Goal: Information Seeking & Learning: Learn about a topic

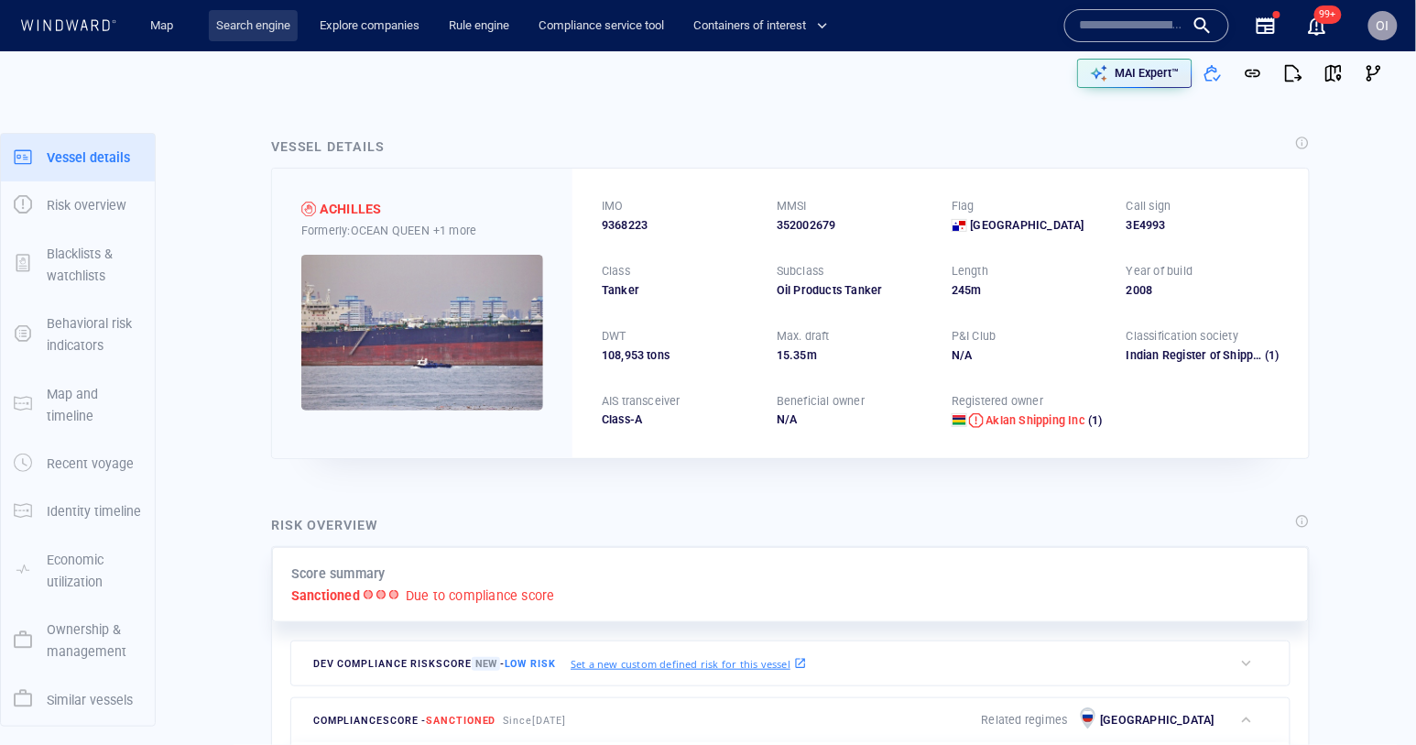
click at [252, 34] on link "Search engine" at bounding box center [253, 26] width 89 height 32
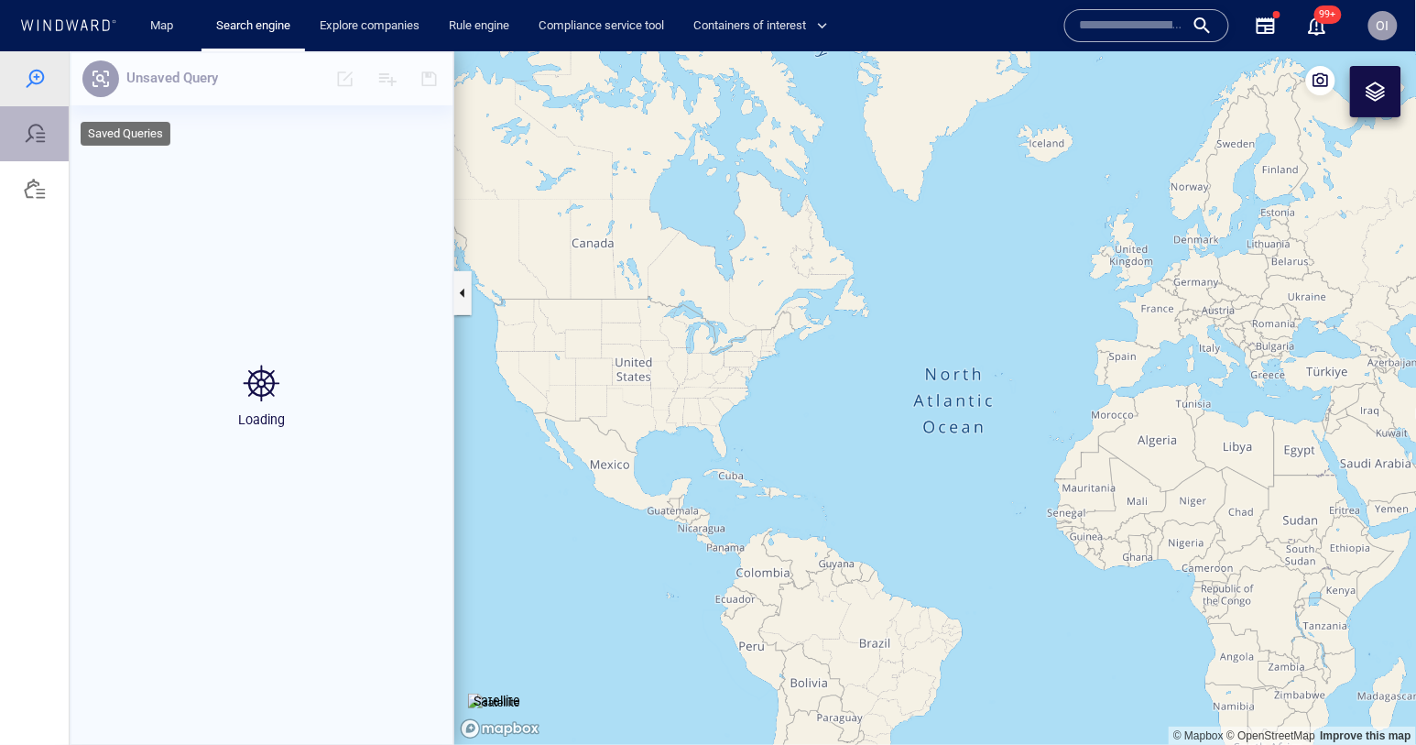
click at [33, 147] on div at bounding box center [34, 132] width 69 height 55
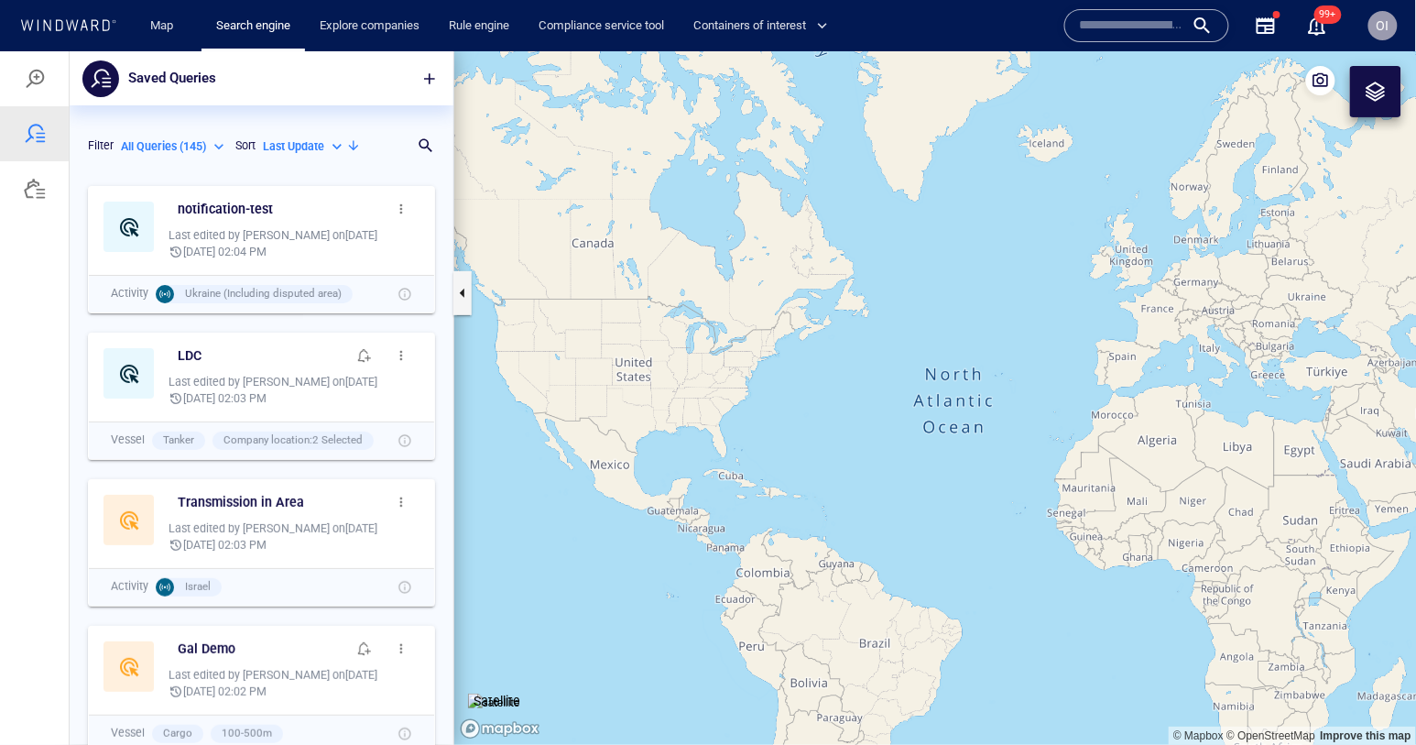
scroll to position [568, 384]
click at [222, 209] on h6 "notification-test" at bounding box center [225, 208] width 95 height 23
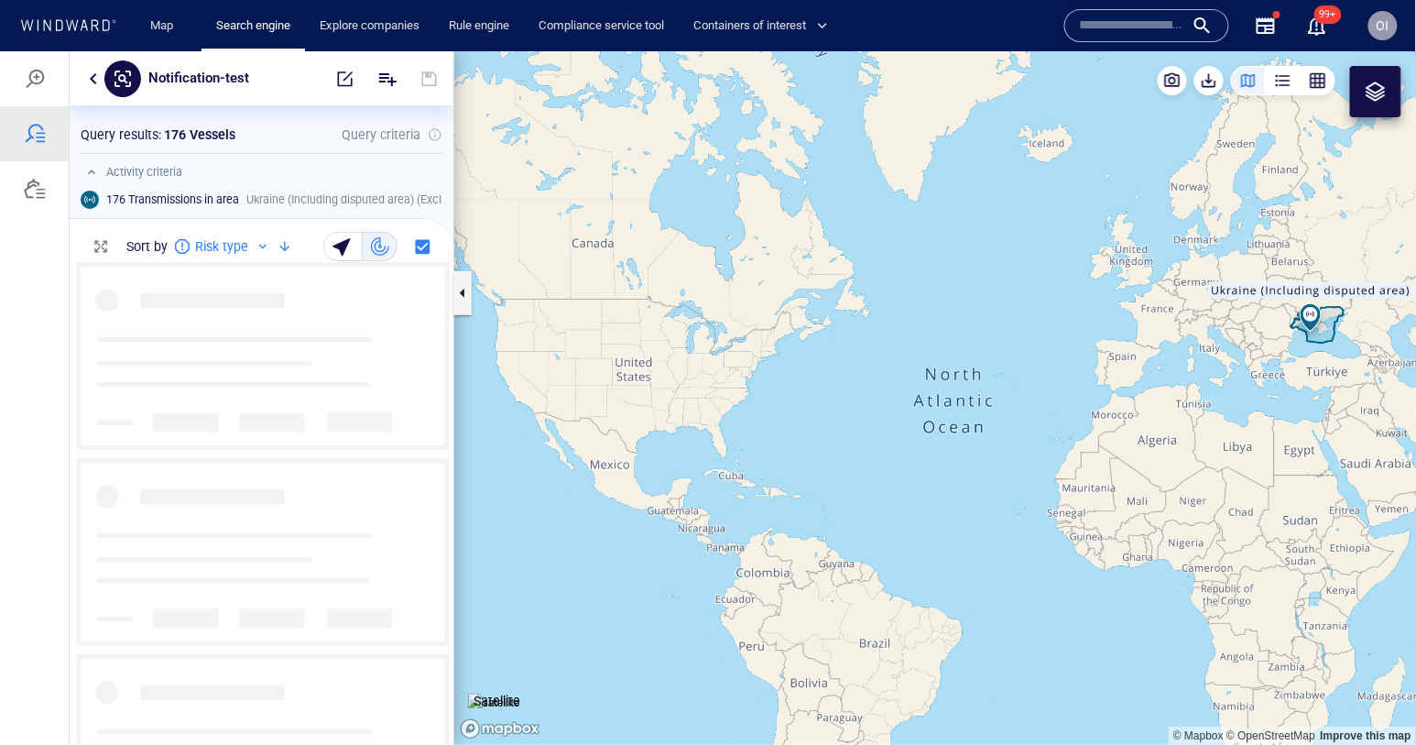
scroll to position [482, 384]
click at [1292, 86] on div "button" at bounding box center [1283, 80] width 18 height 18
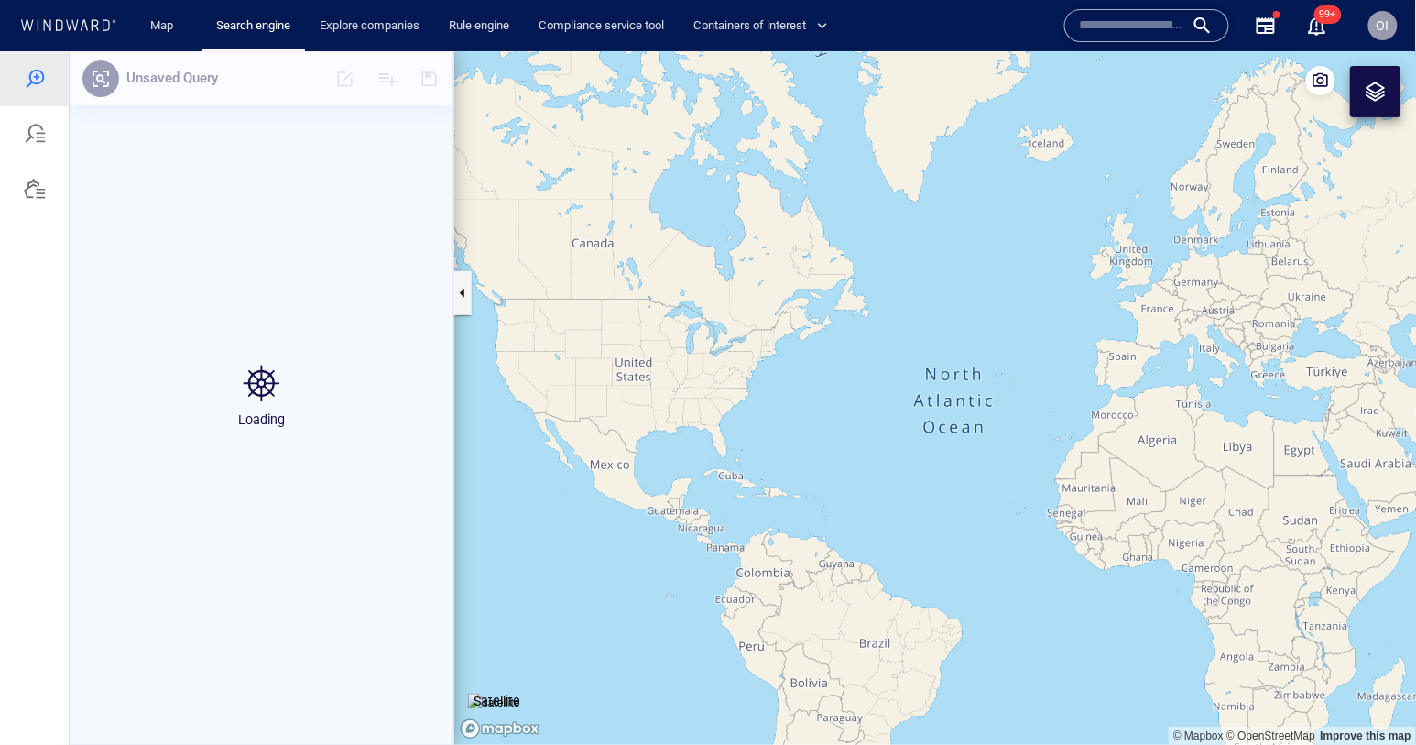
click at [1382, 26] on span "OI" at bounding box center [1383, 25] width 13 height 15
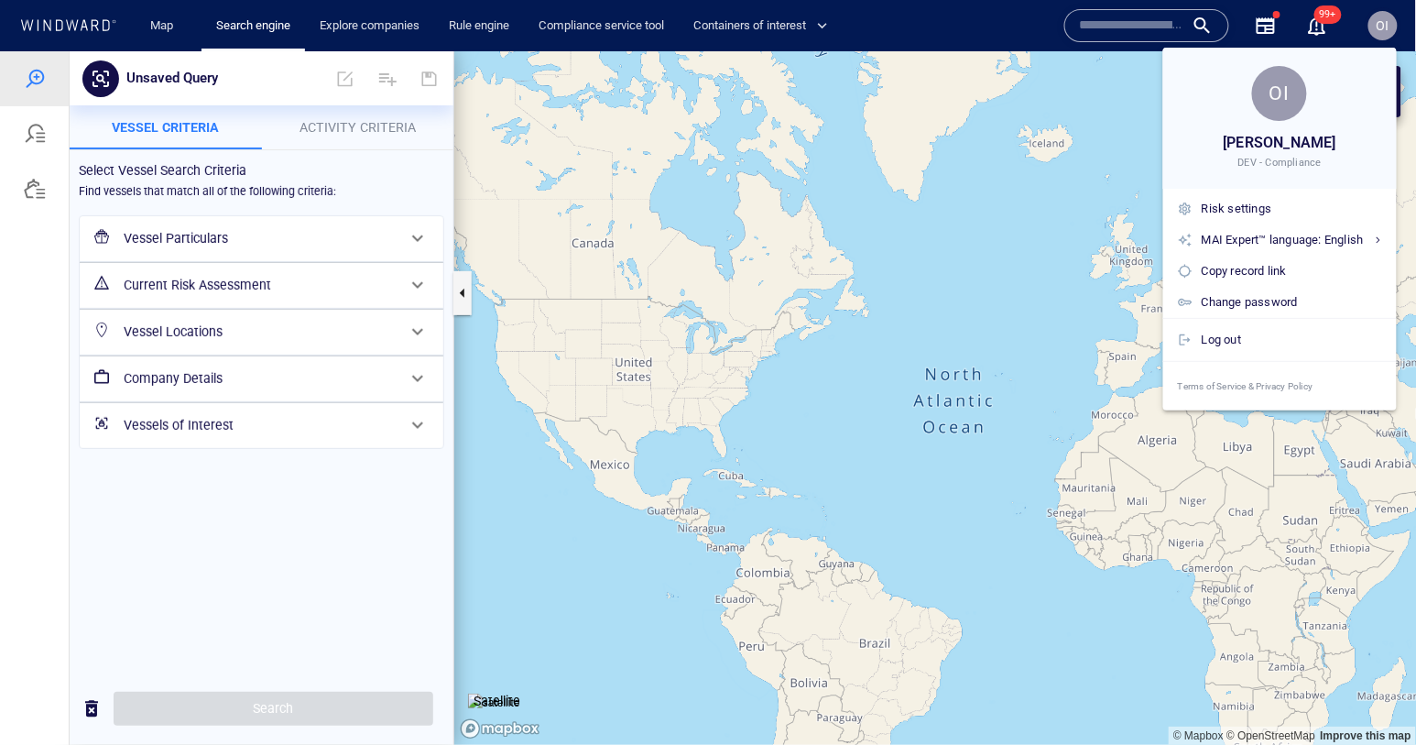
click at [332, 130] on div at bounding box center [708, 372] width 1416 height 745
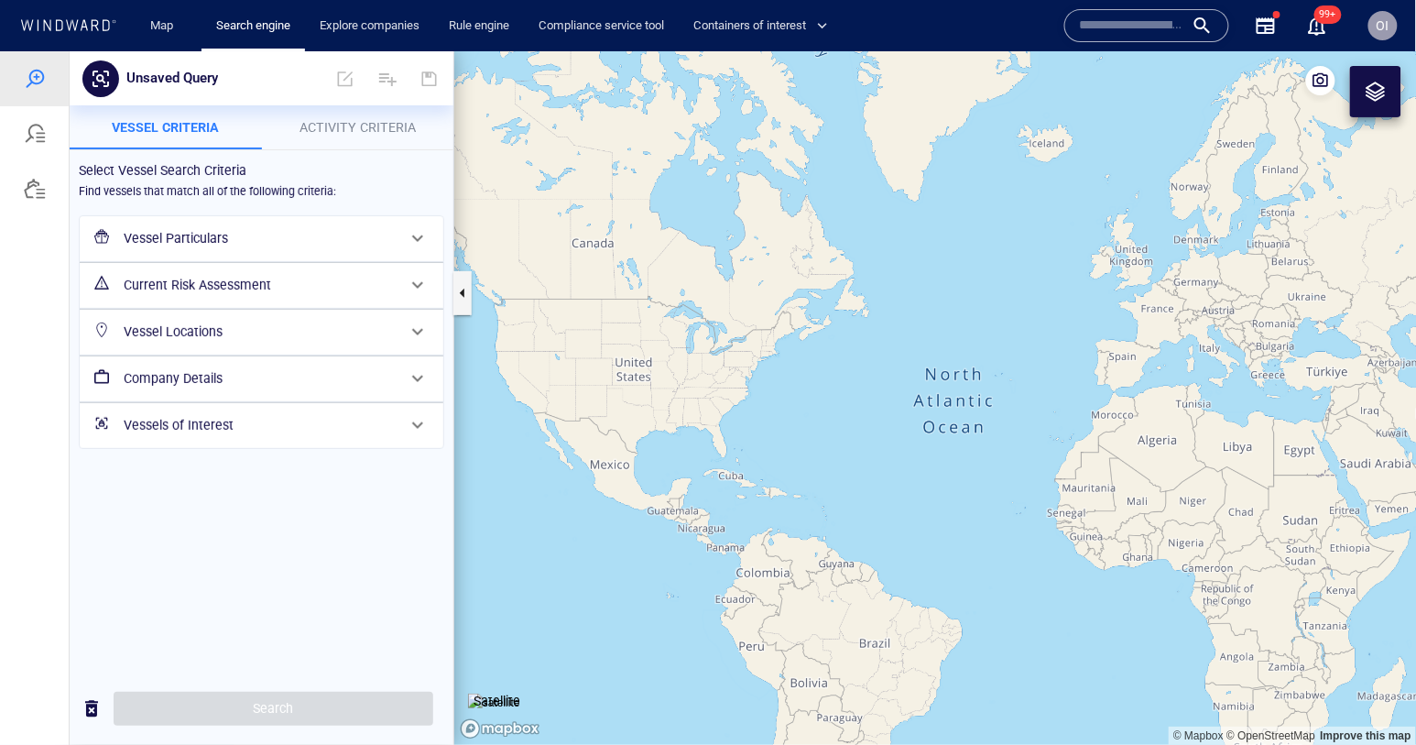
click at [315, 129] on span "Activity Criteria" at bounding box center [358, 126] width 116 height 15
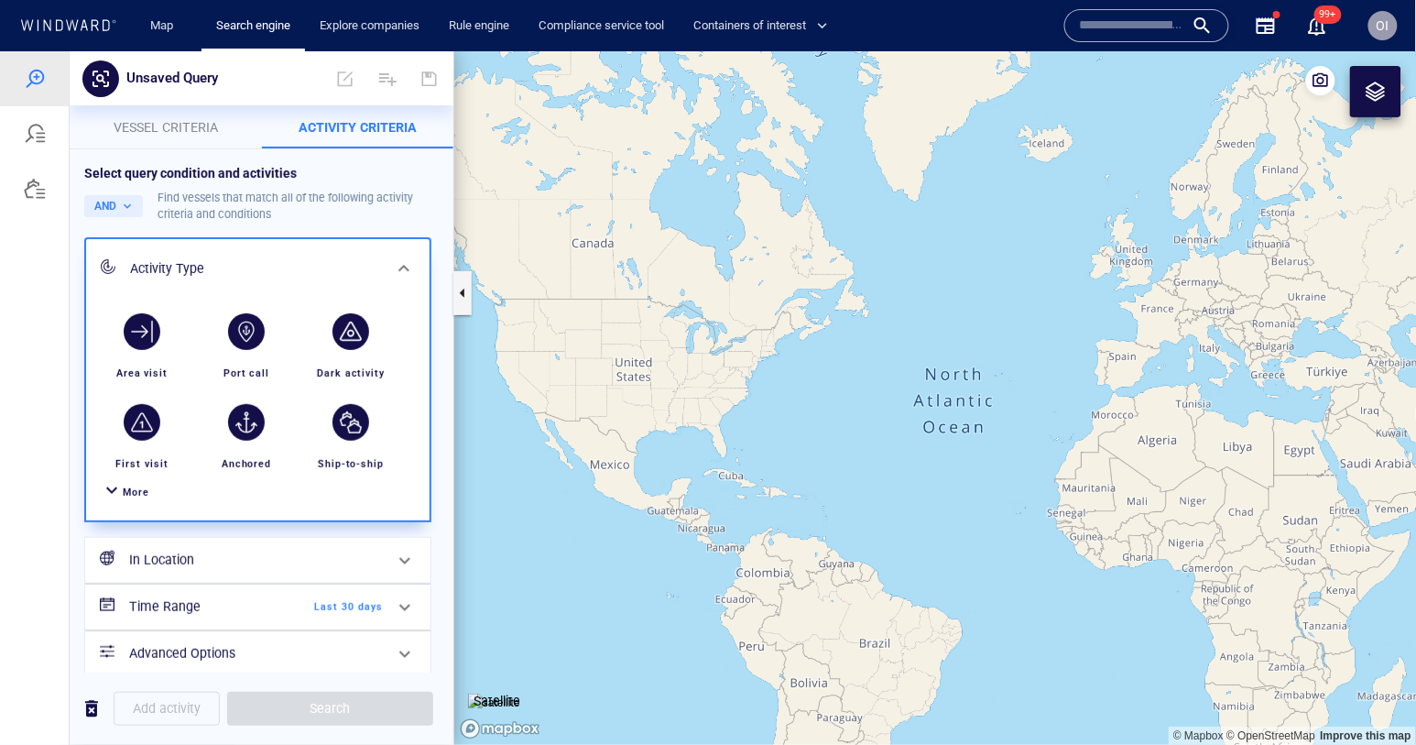
click at [203, 124] on span "Vessel criteria" at bounding box center [166, 126] width 104 height 15
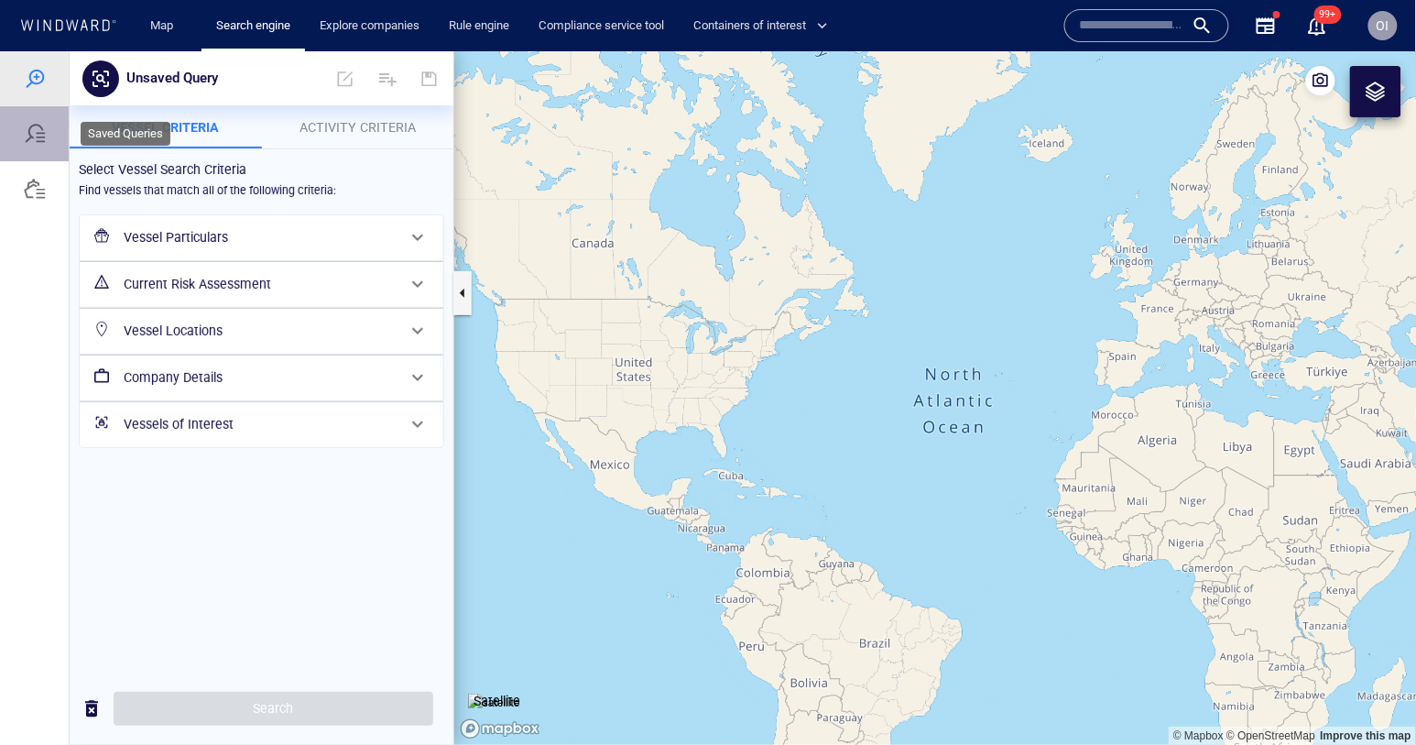
click at [40, 139] on div at bounding box center [35, 133] width 22 height 22
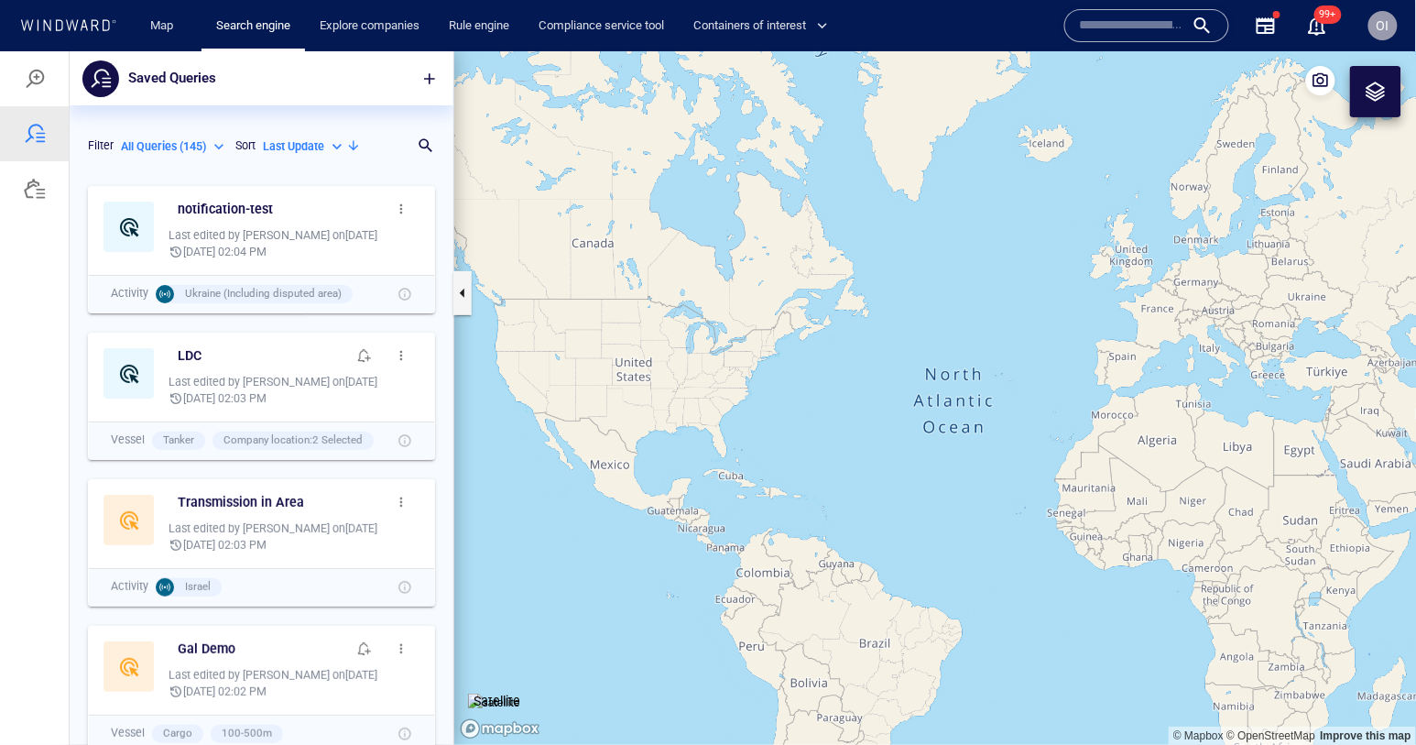
scroll to position [568, 384]
click at [185, 360] on h6 "LDC" at bounding box center [190, 354] width 24 height 23
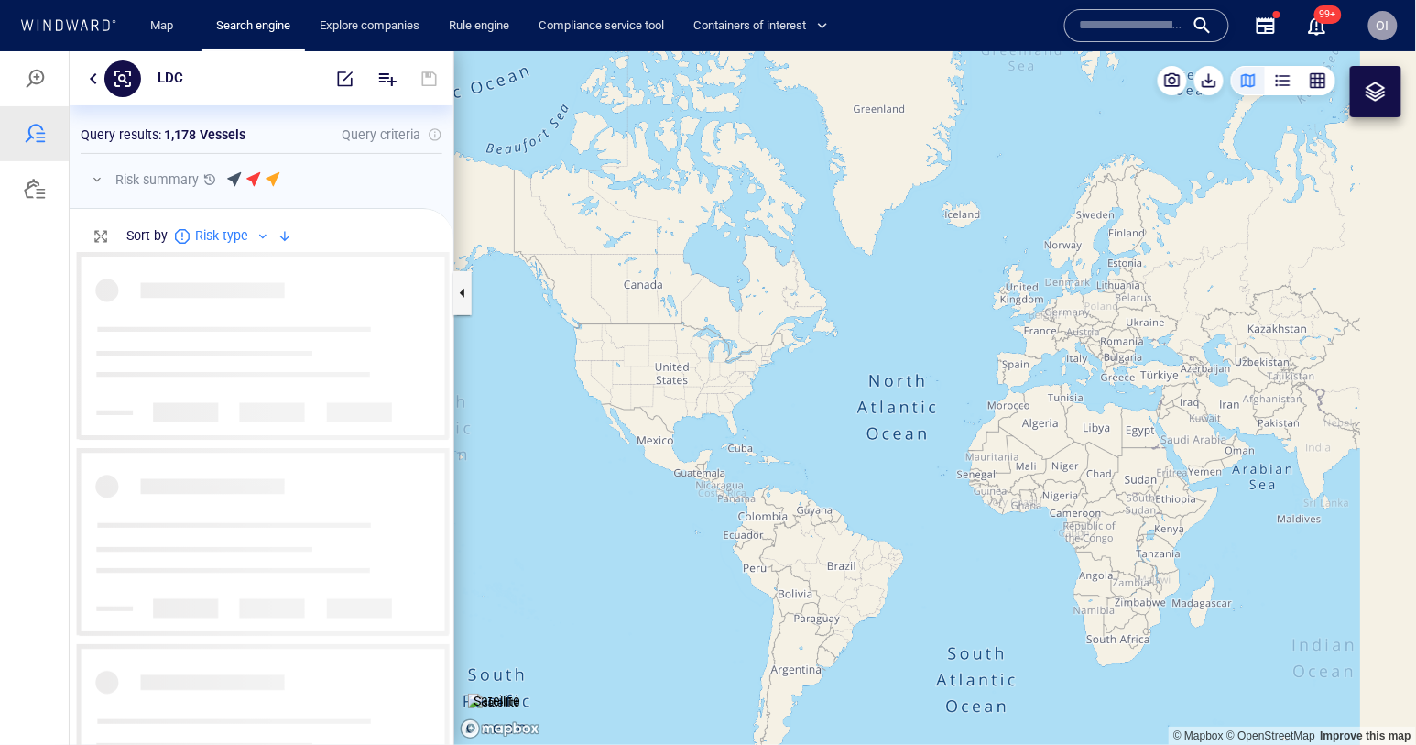
scroll to position [493, 384]
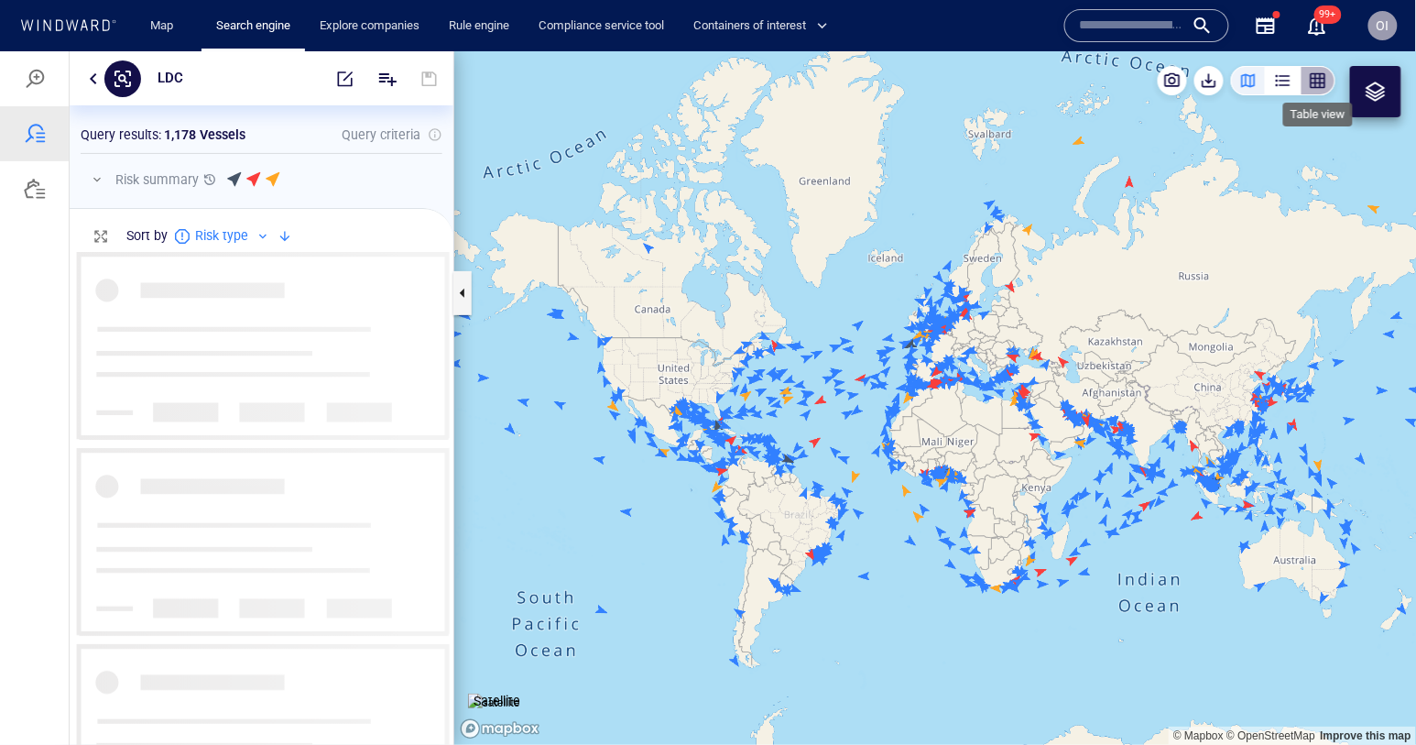
click at [1318, 82] on div "button" at bounding box center [1318, 80] width 18 height 18
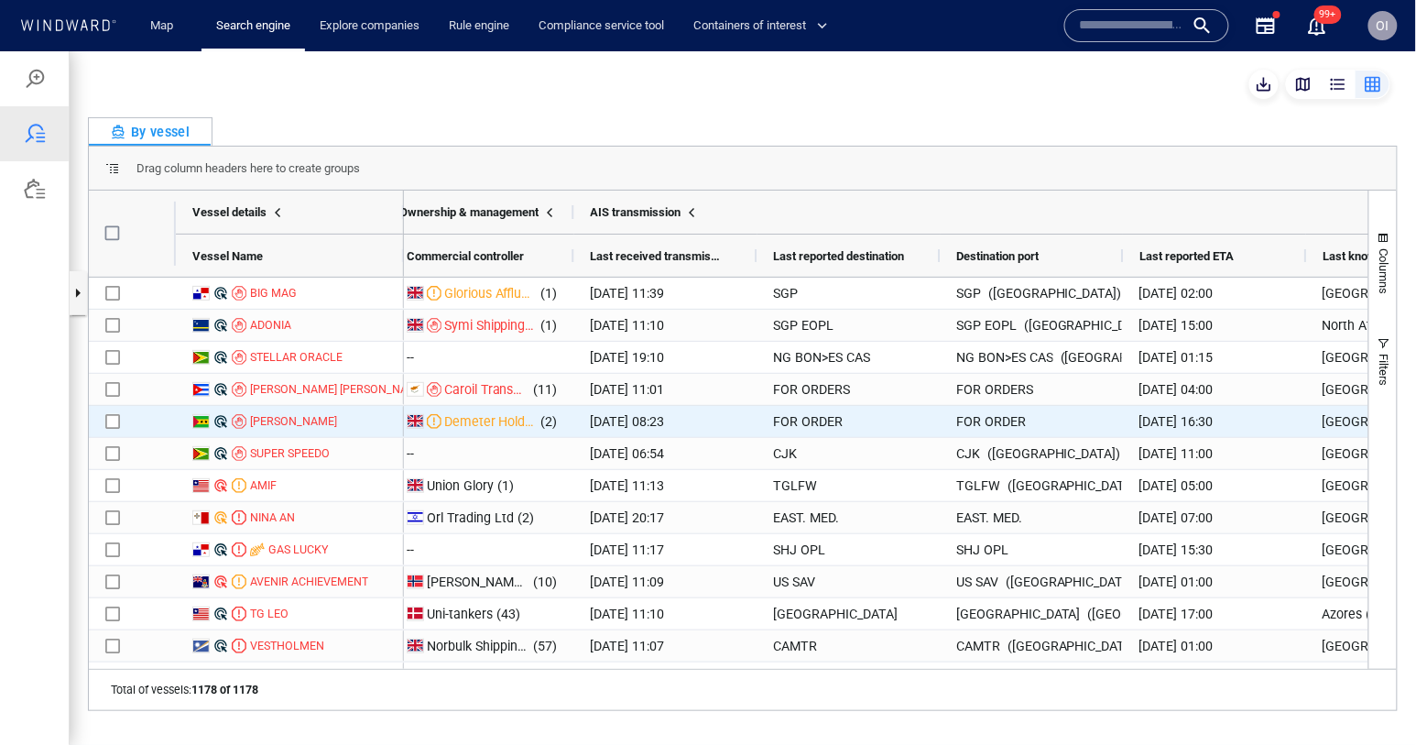
scroll to position [0, 3771]
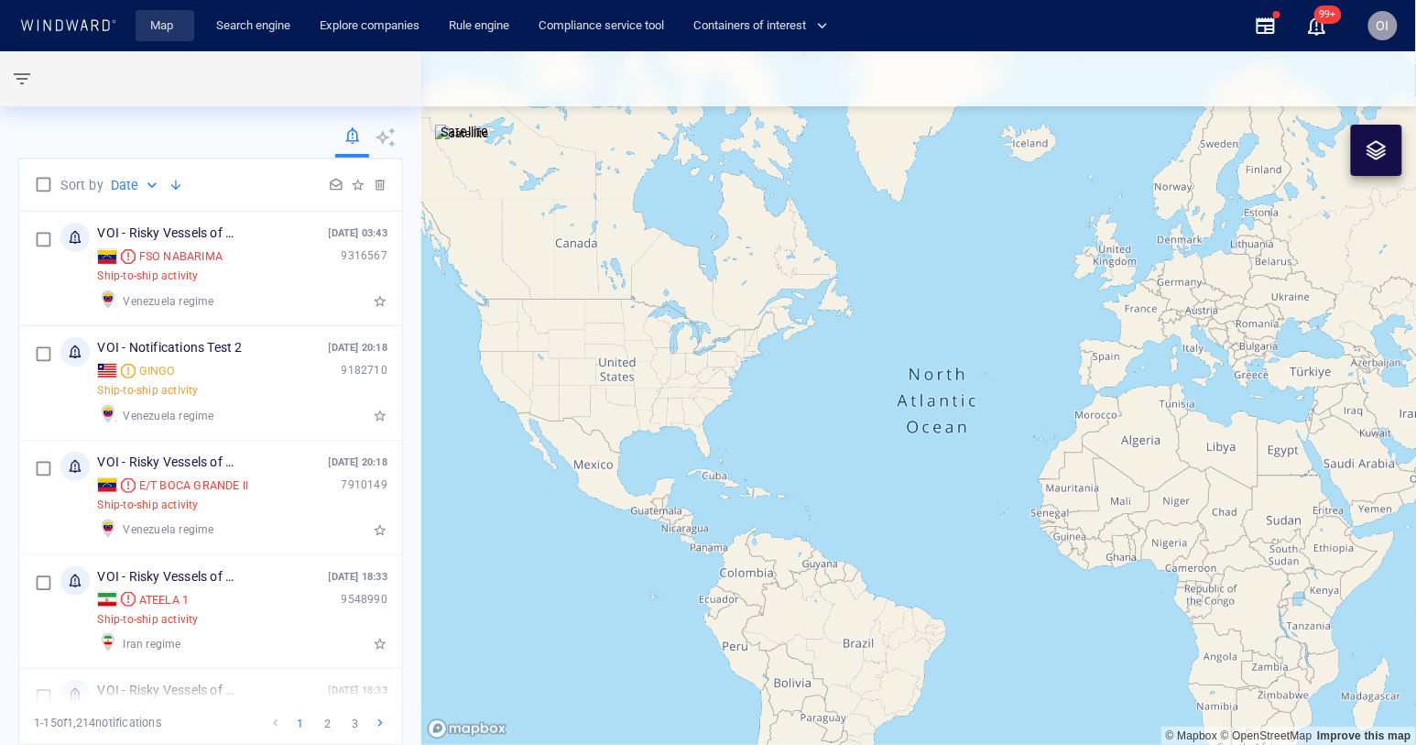
click at [141, 31] on span "Map" at bounding box center [165, 26] width 59 height 32
click at [187, 30] on span "Map" at bounding box center [165, 26] width 59 height 32
click at [172, 30] on link "Map" at bounding box center [165, 26] width 44 height 32
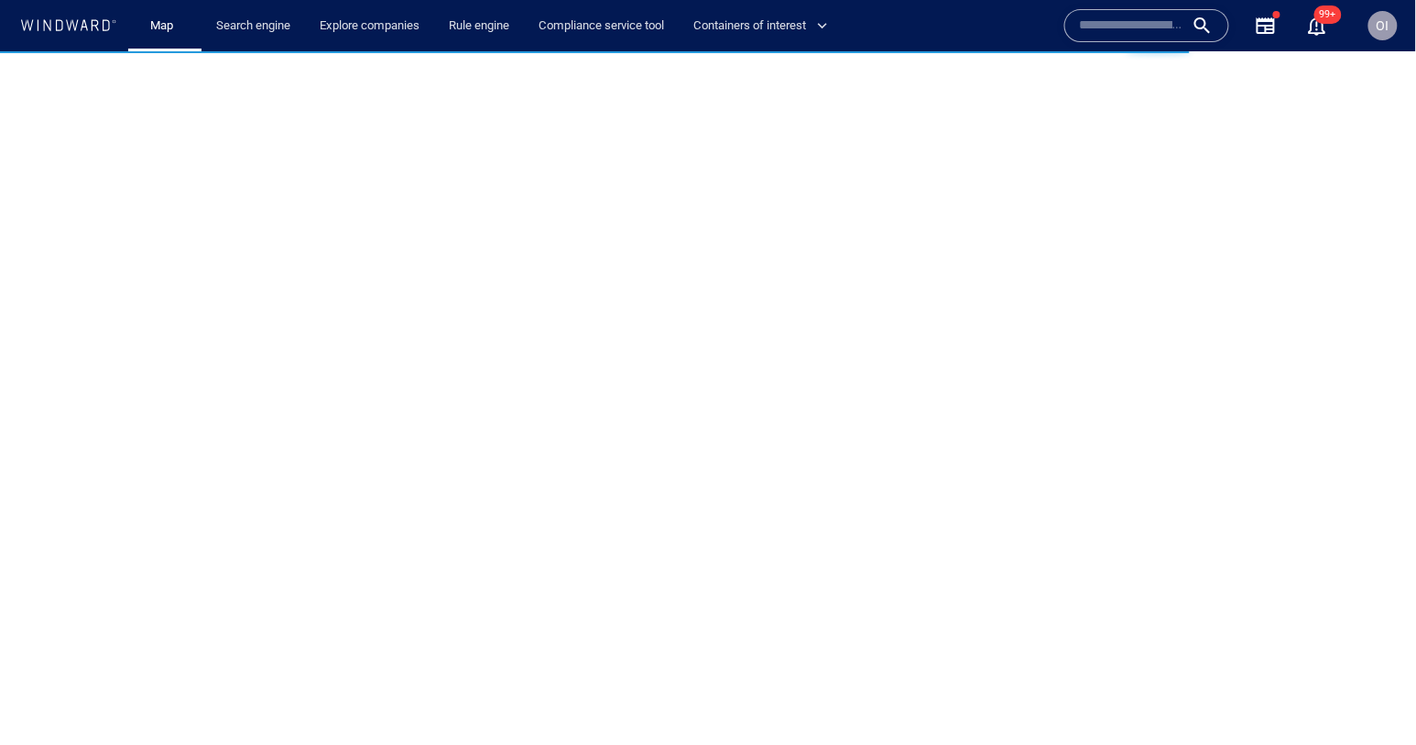
click at [1137, 23] on input "text" at bounding box center [1132, 25] width 104 height 27
click at [170, 56] on div at bounding box center [708, 396] width 1416 height 693
click at [258, 28] on link "Search engine" at bounding box center [253, 26] width 89 height 32
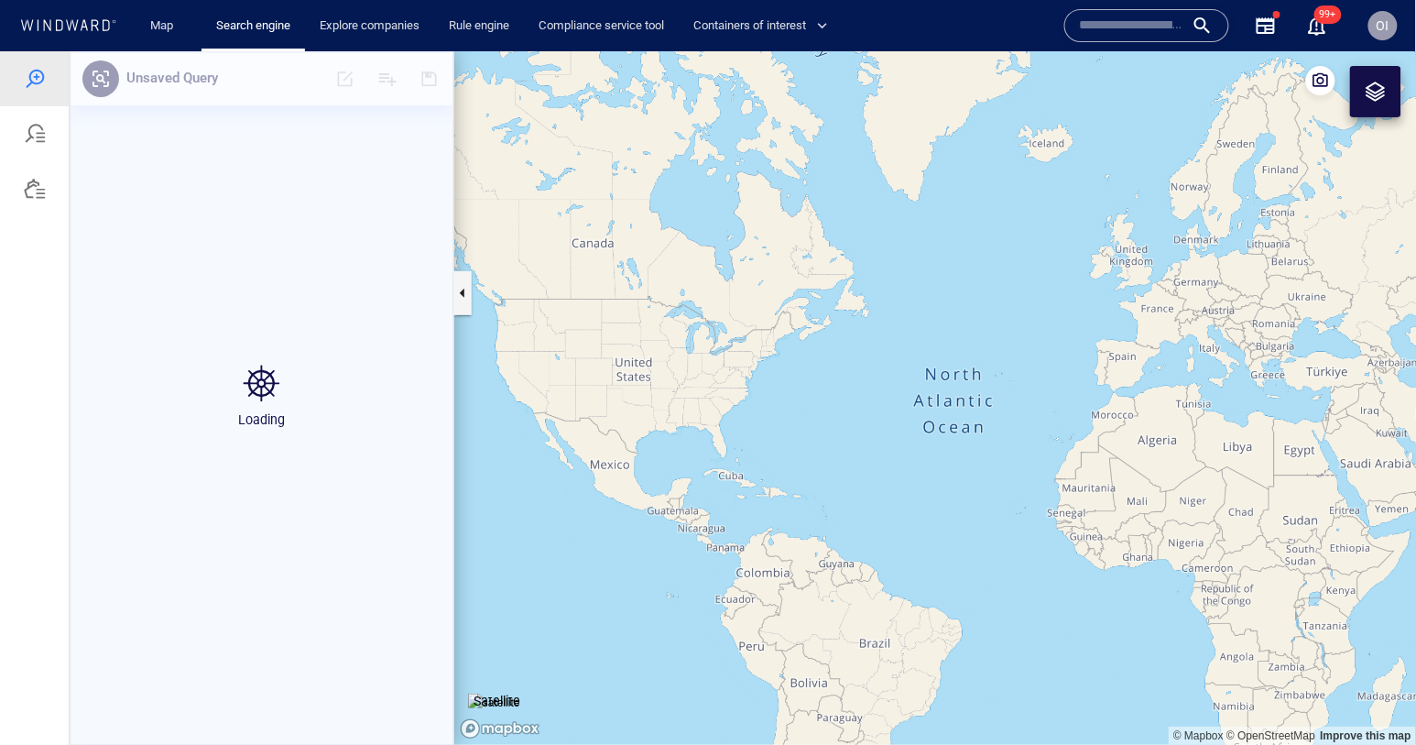
click at [252, 122] on div "Loading" at bounding box center [262, 396] width 384 height 693
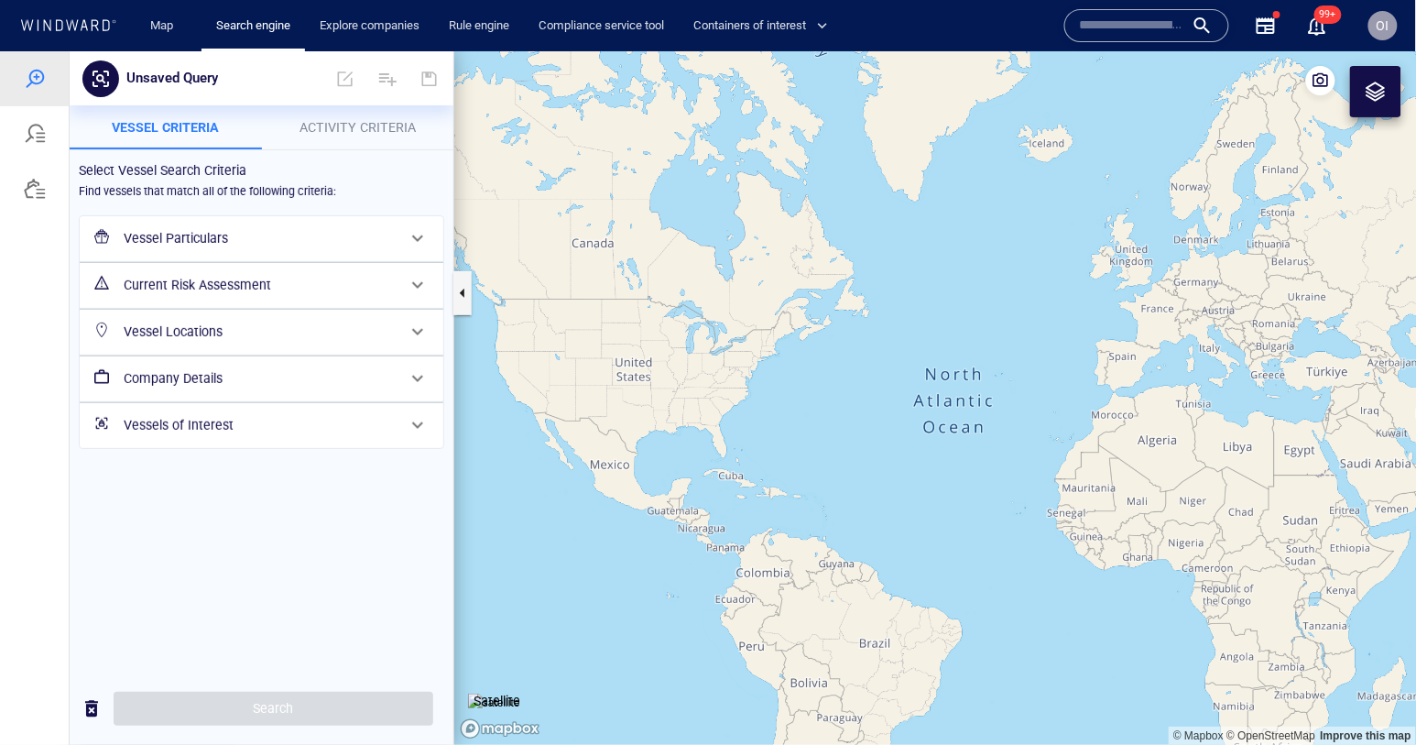
click at [40, 136] on div at bounding box center [35, 133] width 22 height 22
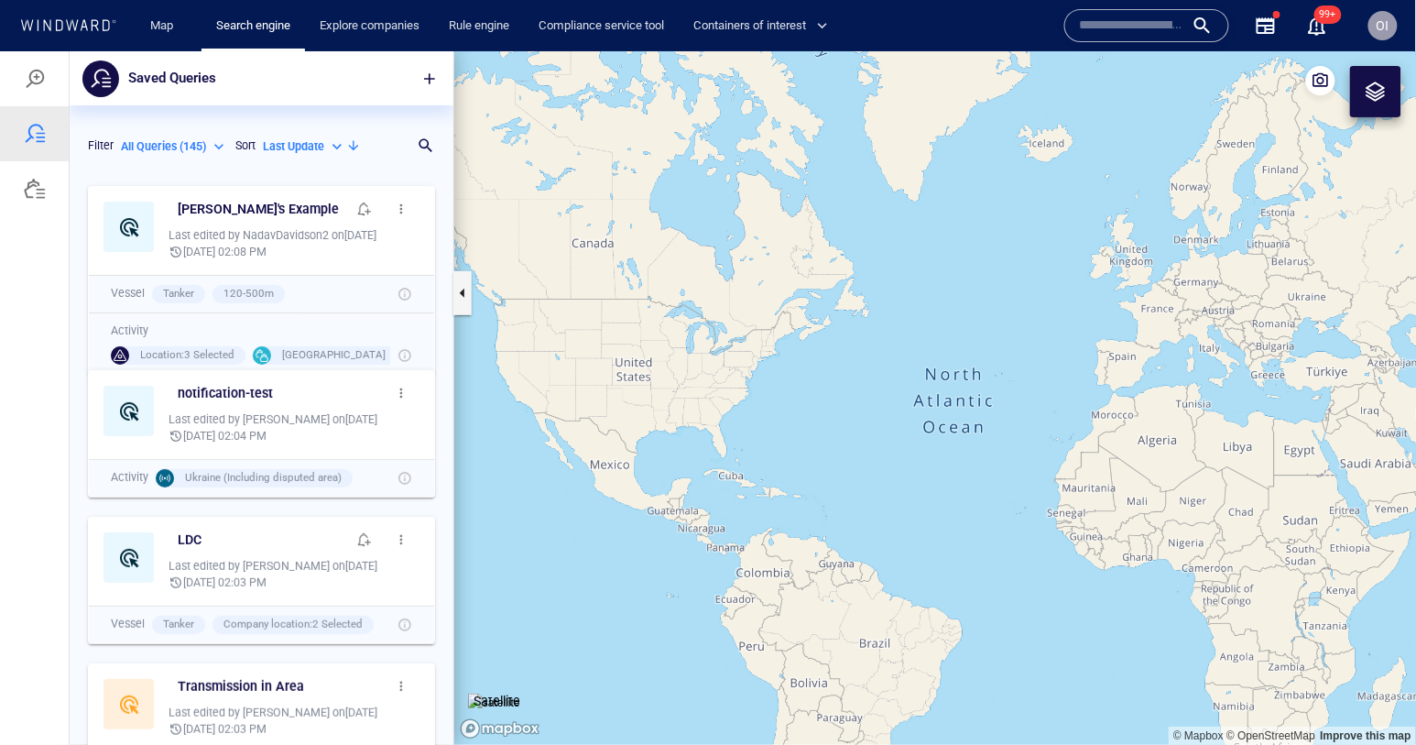
scroll to position [568, 384]
click at [245, 214] on h6 "Nadav's Example" at bounding box center [258, 208] width 161 height 23
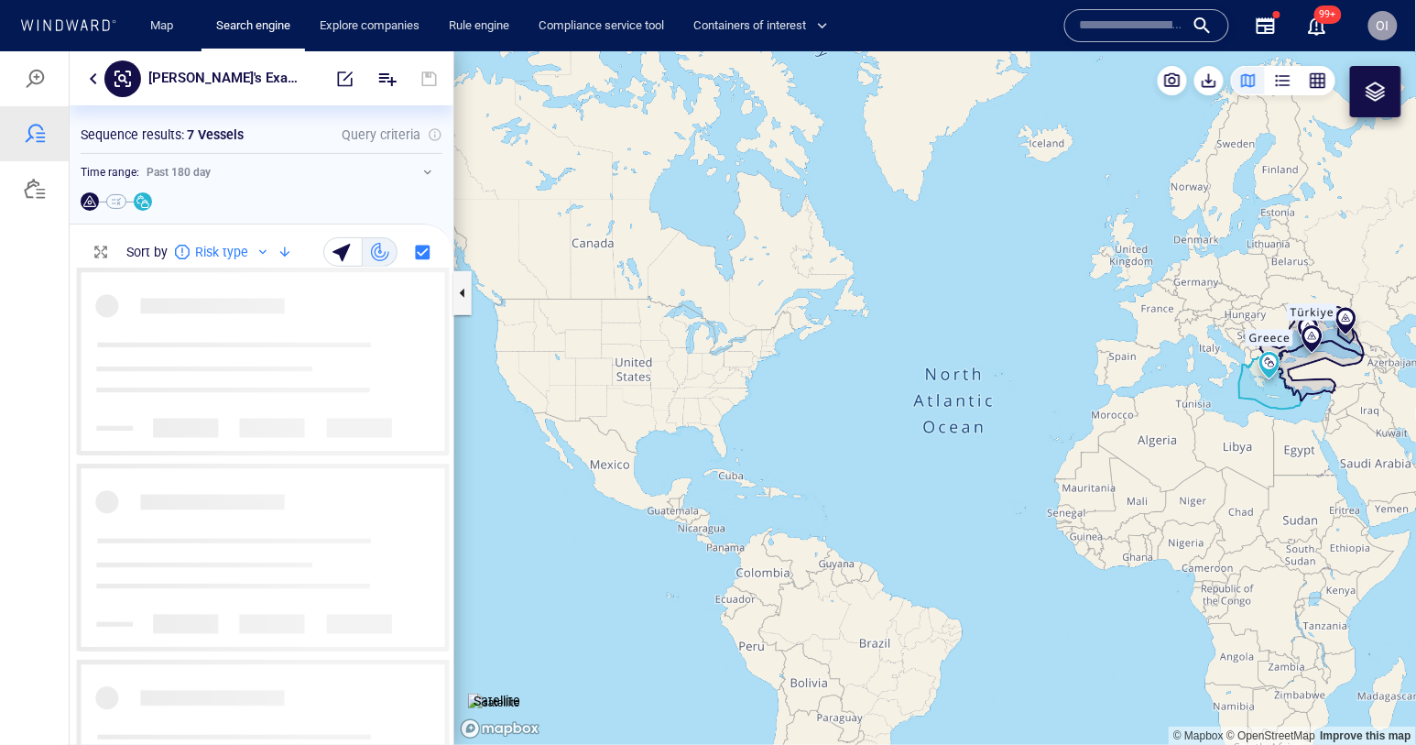
scroll to position [477, 384]
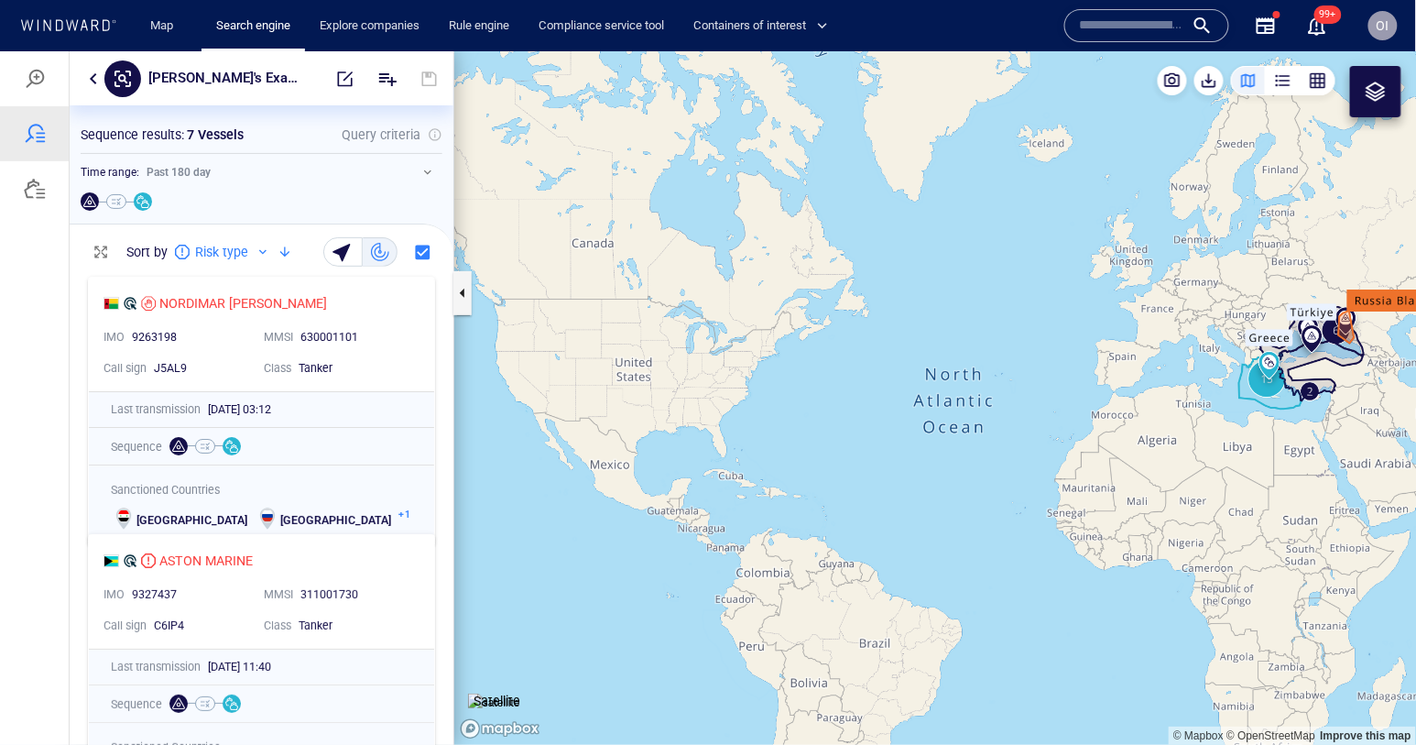
click at [1320, 90] on button "button" at bounding box center [1318, 79] width 35 height 29
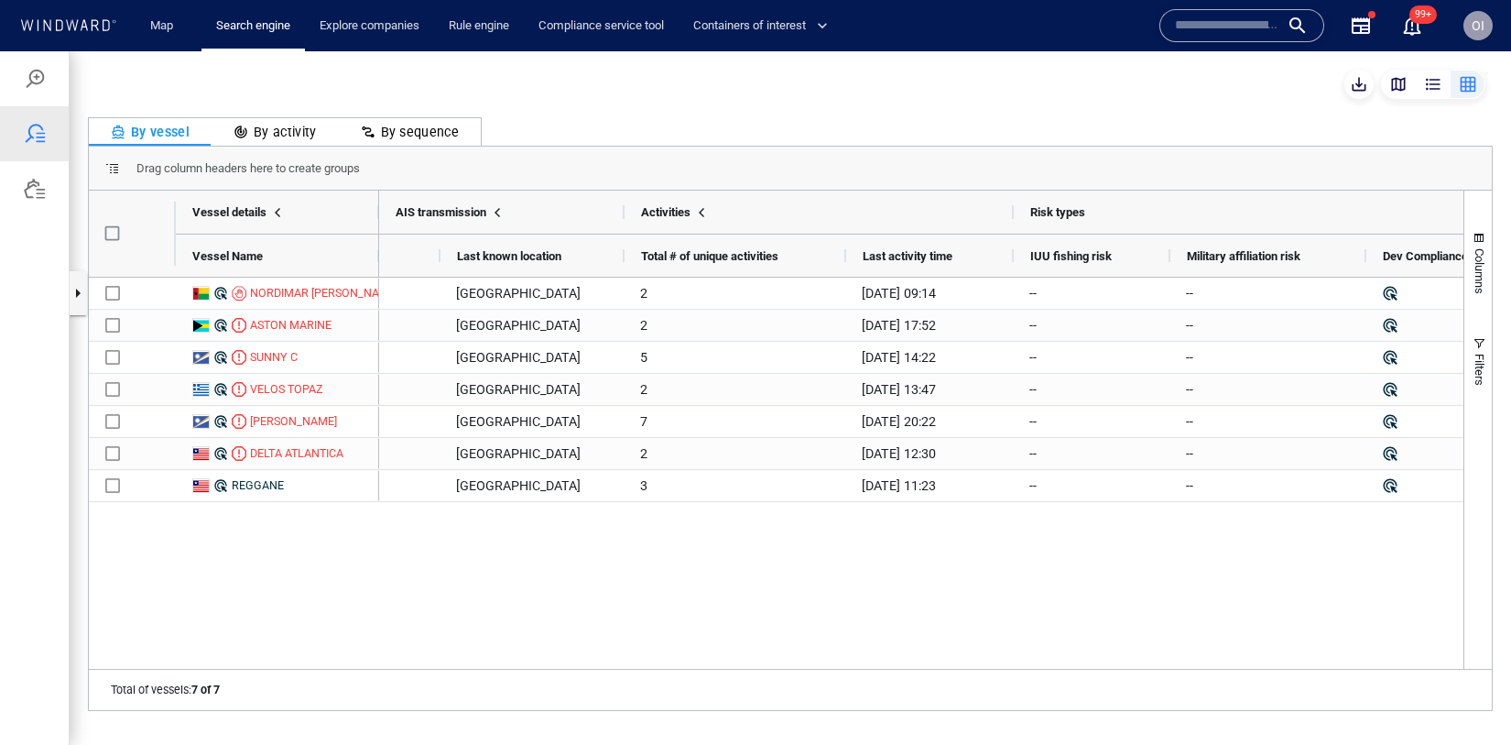
scroll to position [0, 4473]
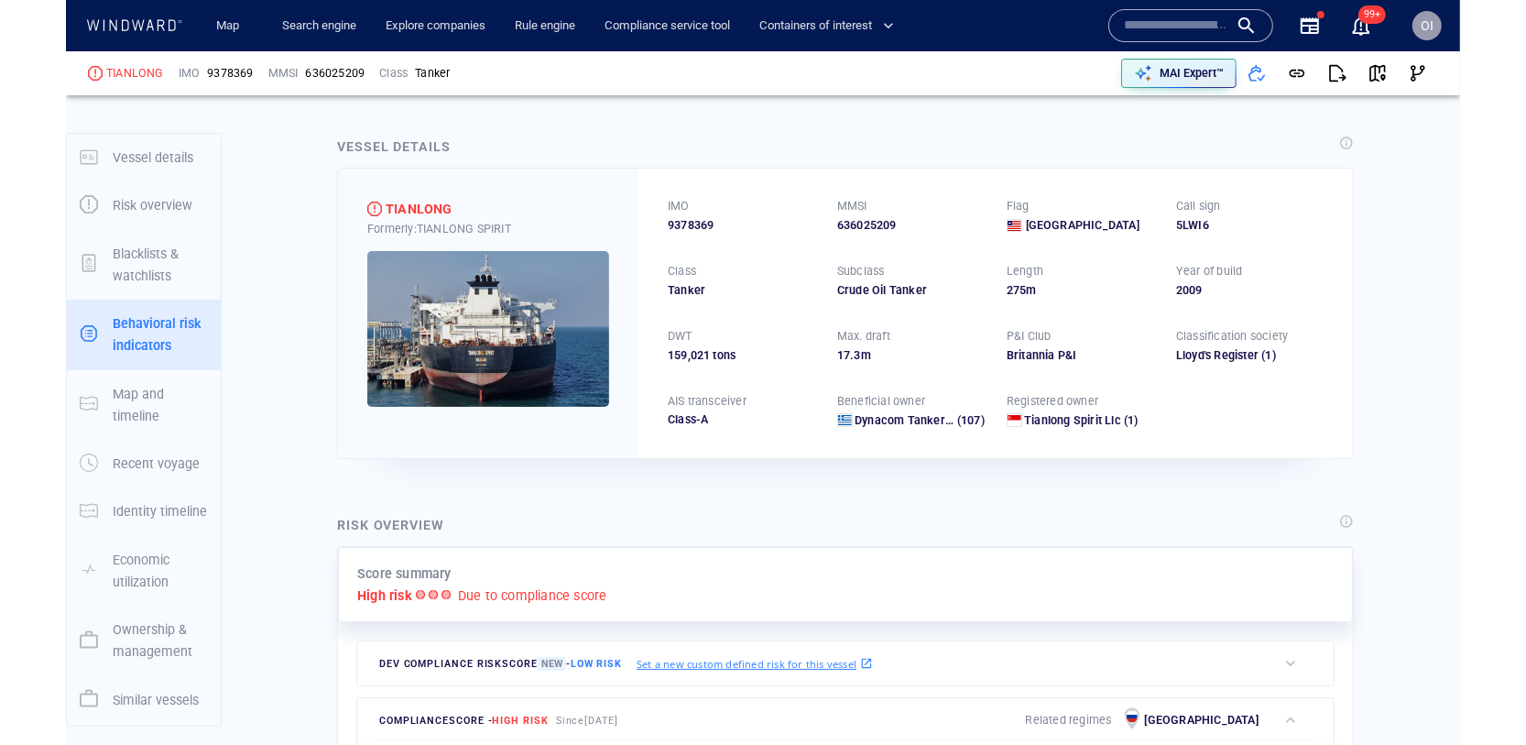
scroll to position [159, 0]
